Goal: Check status: Check status

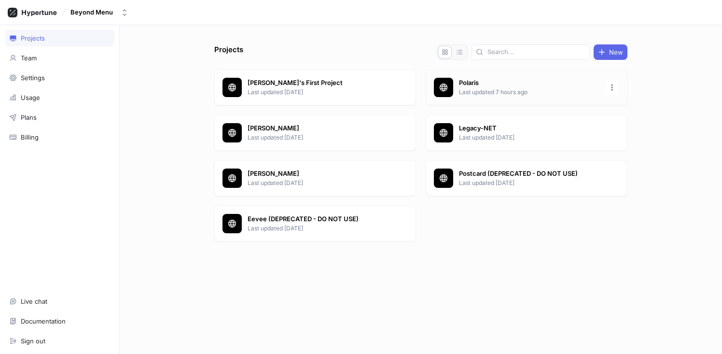
click at [498, 85] on p "Polaris" at bounding box center [529, 83] width 140 height 10
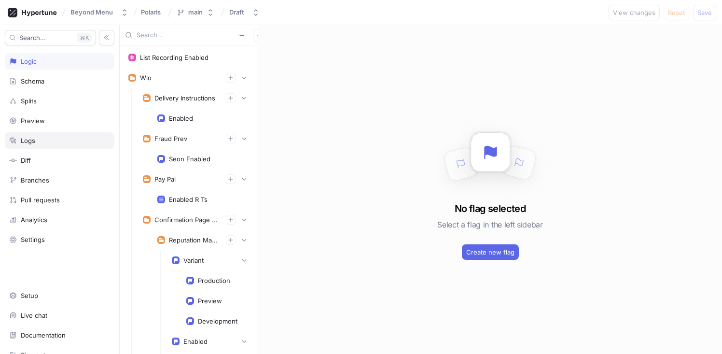
click at [29, 143] on div "Logs" at bounding box center [28, 141] width 14 height 8
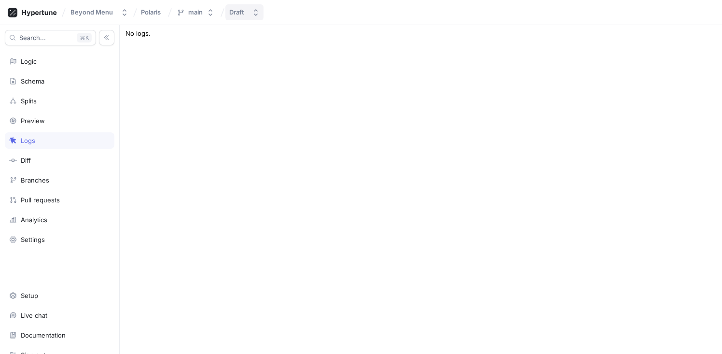
click at [254, 19] on button "Draft" at bounding box center [244, 12] width 38 height 16
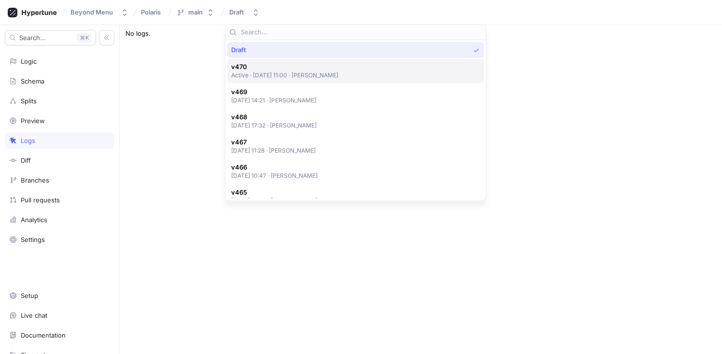
click at [288, 69] on span "v470" at bounding box center [285, 67] width 108 height 8
